Goal: Find contact information: Find contact information

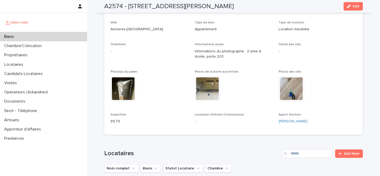
scroll to position [86, 0]
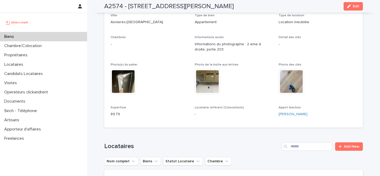
click at [123, 79] on img at bounding box center [122, 81] width 25 height 25
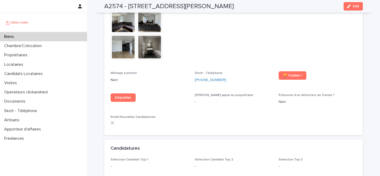
click at [284, 99] on p "Non" at bounding box center [317, 102] width 78 height 6
drag, startPoint x: 279, startPoint y: 95, endPoint x: 287, endPoint y: 95, distance: 7.7
click at [287, 99] on p "Non" at bounding box center [317, 102] width 78 height 6
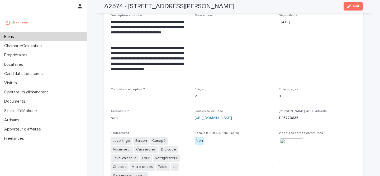
scroll to position [1006, 0]
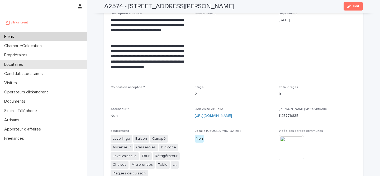
click at [35, 66] on div "Locataires" at bounding box center [43, 64] width 87 height 9
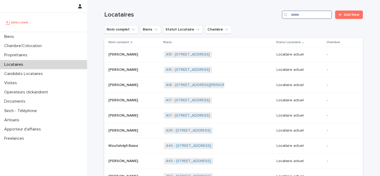
click at [305, 12] on input "Search" at bounding box center [307, 15] width 50 height 8
paste input "******"
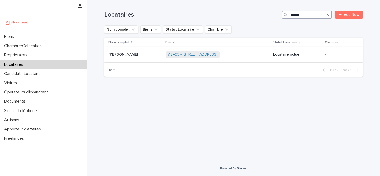
type input "******"
click at [258, 58] on div "A2493 - [STREET_ADDRESS] + 0" at bounding box center [217, 54] width 103 height 11
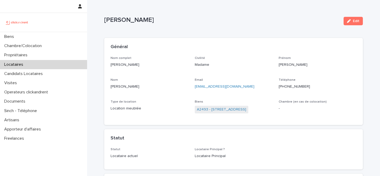
click at [286, 86] on p "[PHONE_NUMBER]" at bounding box center [317, 87] width 78 height 6
click at [65, 66] on div "Locataires" at bounding box center [43, 64] width 87 height 9
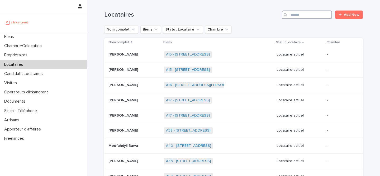
click at [319, 16] on input "Search" at bounding box center [307, 15] width 50 height 8
paste input "**********"
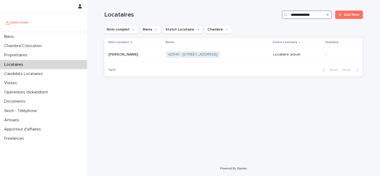
type input "**********"
click at [205, 54] on link "A2545 - [STREET_ADDRESS]" at bounding box center [192, 54] width 49 height 4
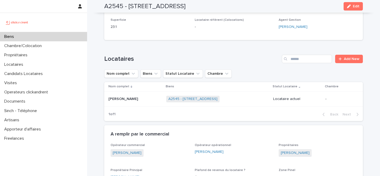
scroll to position [183, 0]
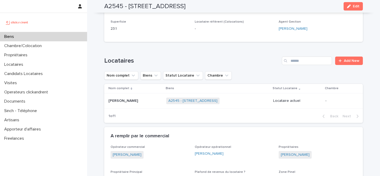
click at [151, 103] on p at bounding box center [135, 101] width 54 height 4
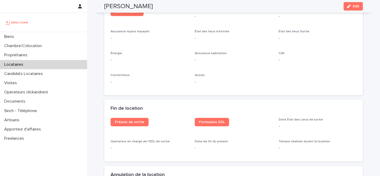
scroll to position [580, 0]
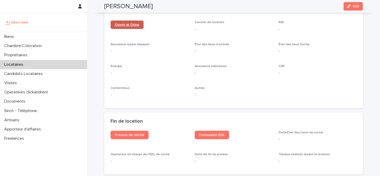
click at [129, 27] on link "Ouvrir le Drive" at bounding box center [126, 25] width 33 height 8
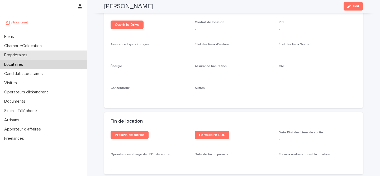
click at [36, 54] on div "Propriétaires" at bounding box center [43, 55] width 87 height 9
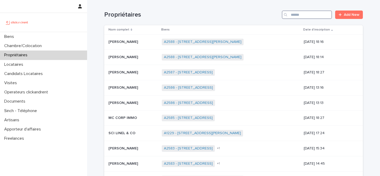
click at [312, 13] on input "Search" at bounding box center [307, 15] width 50 height 8
paste input "********"
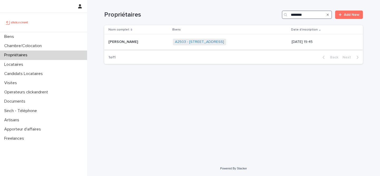
type input "********"
click at [275, 42] on div "A2503 - [STREET_ADDRESS] + 0" at bounding box center [230, 42] width 114 height 11
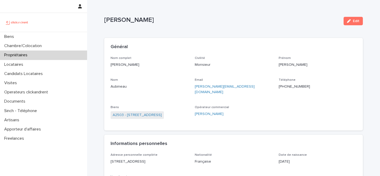
click at [291, 84] on p "[PHONE_NUMBER]" at bounding box center [317, 87] width 78 height 6
copy p "33672162790"
click at [151, 113] on link "A2503 - [STREET_ADDRESS]" at bounding box center [137, 116] width 49 height 6
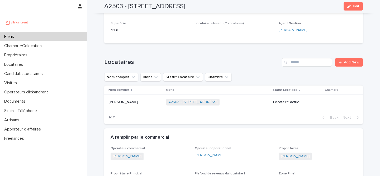
scroll to position [212, 0]
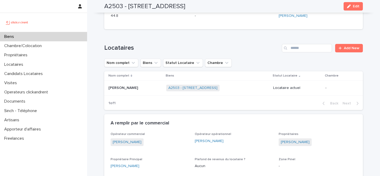
click at [231, 83] on div "A2503 - [STREET_ADDRESS] + 0" at bounding box center [217, 88] width 103 height 11
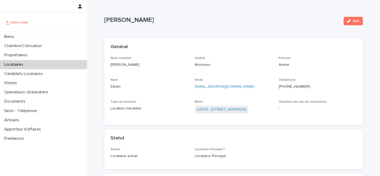
click at [288, 88] on p "[PHONE_NUMBER]" at bounding box center [317, 87] width 78 height 6
copy p "33613682401"
click at [47, 64] on div "Locataires" at bounding box center [43, 64] width 87 height 9
